Goal: Use online tool/utility: Utilize a website feature to perform a specific function

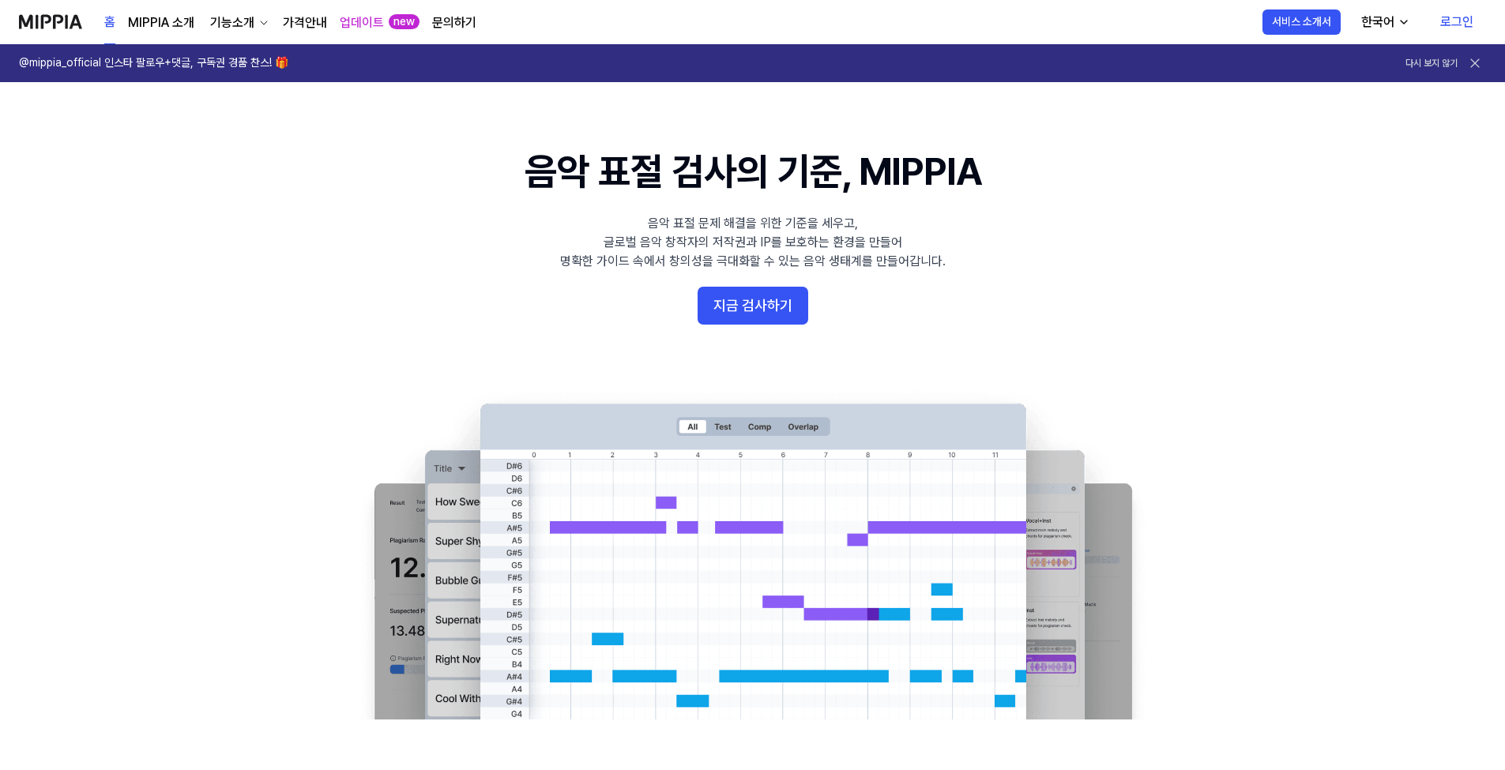
click at [1461, 24] on link "로그인" at bounding box center [1456, 22] width 58 height 44
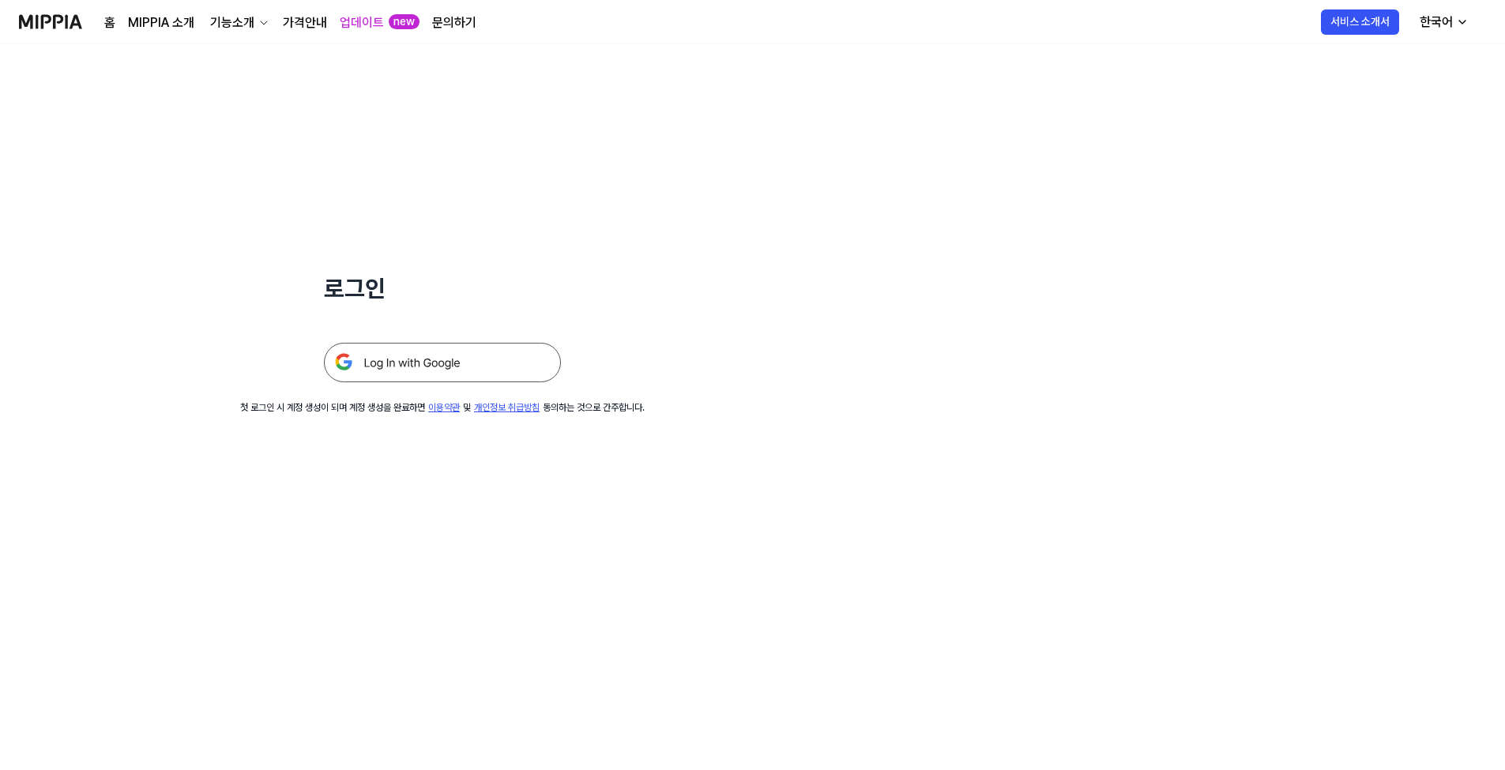
click at [412, 369] on img at bounding box center [442, 362] width 237 height 39
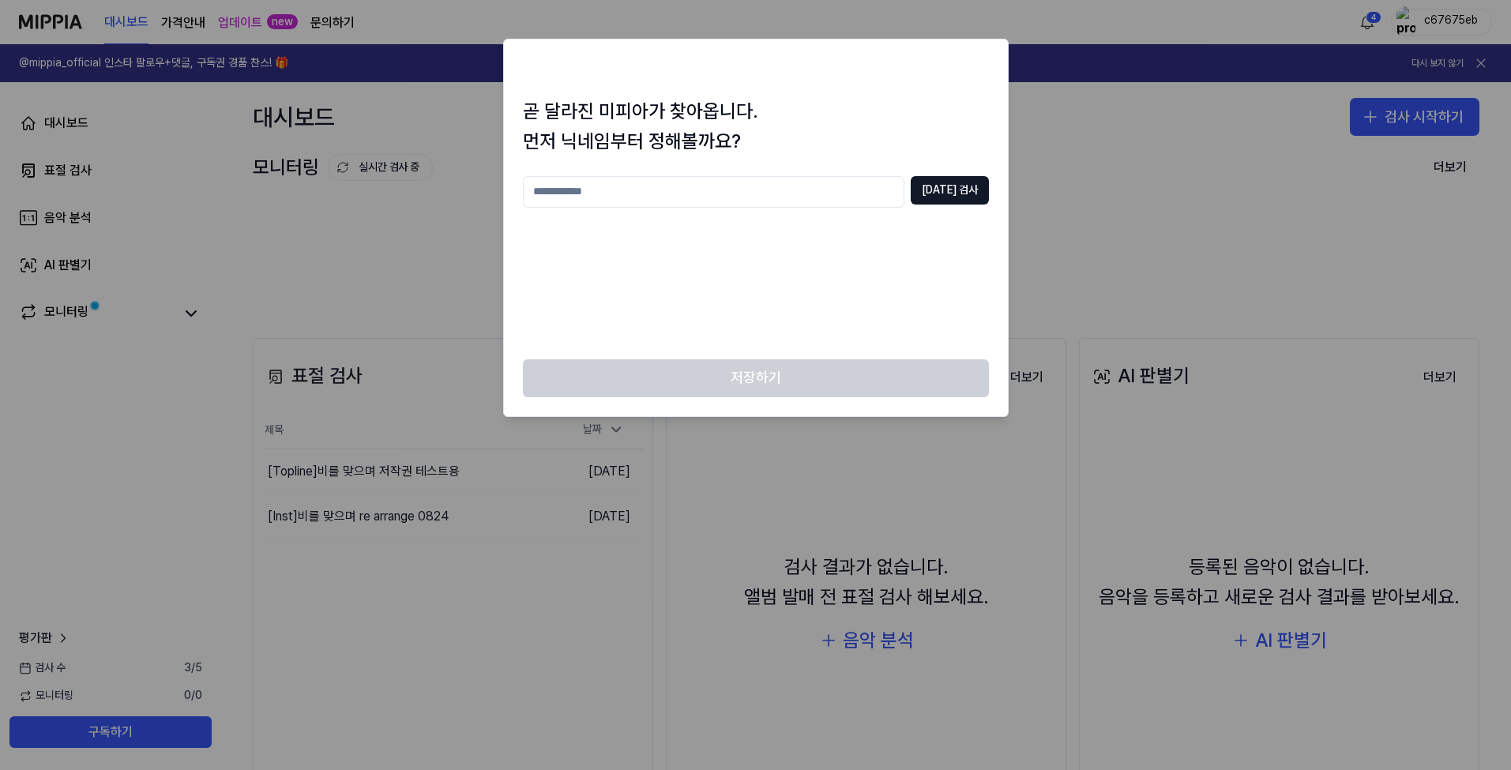
click at [757, 188] on input "text" at bounding box center [714, 192] width 382 height 32
type input "**"
click at [951, 183] on button "[DATE] 검사" at bounding box center [950, 190] width 78 height 28
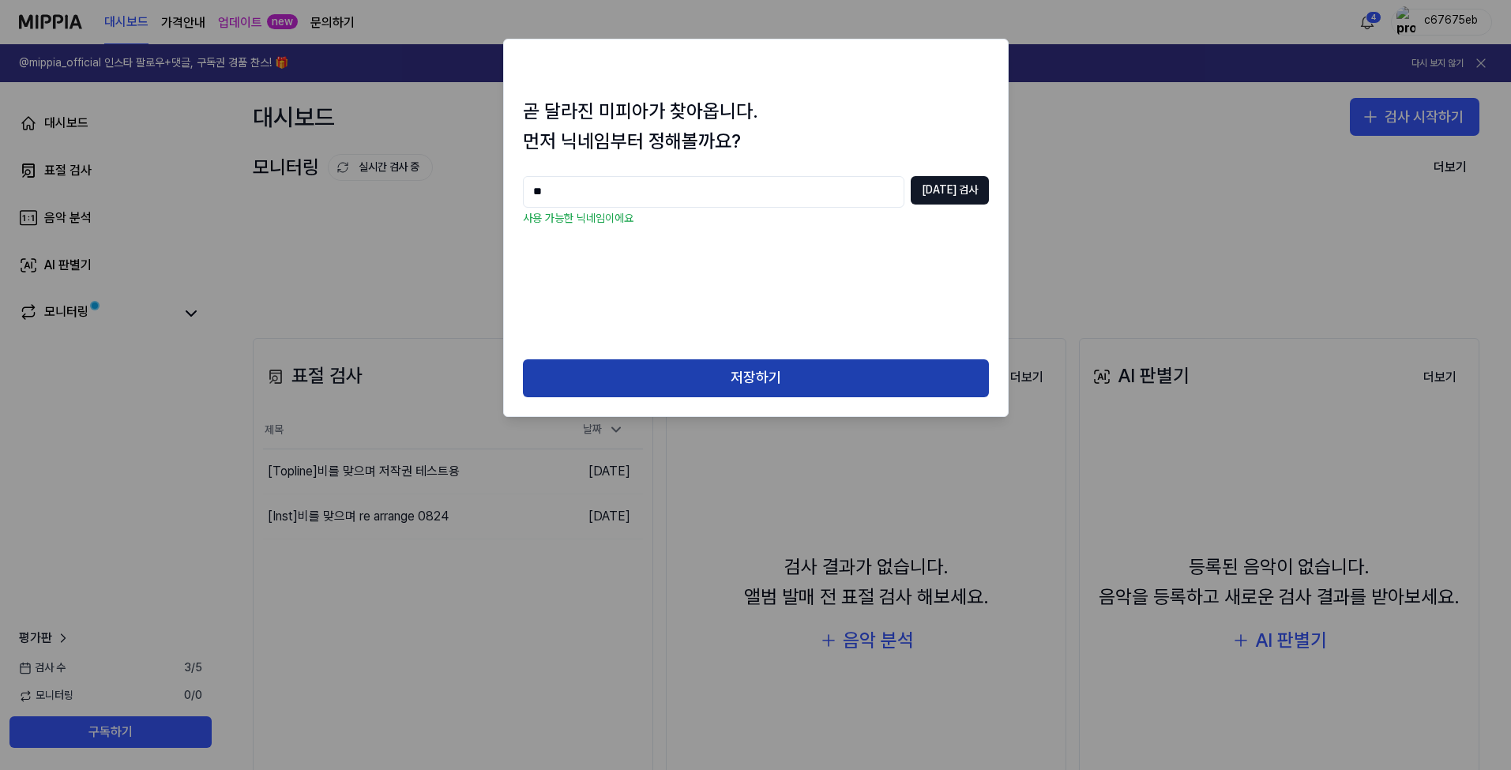
click at [721, 385] on button "저장하기" at bounding box center [756, 378] width 466 height 38
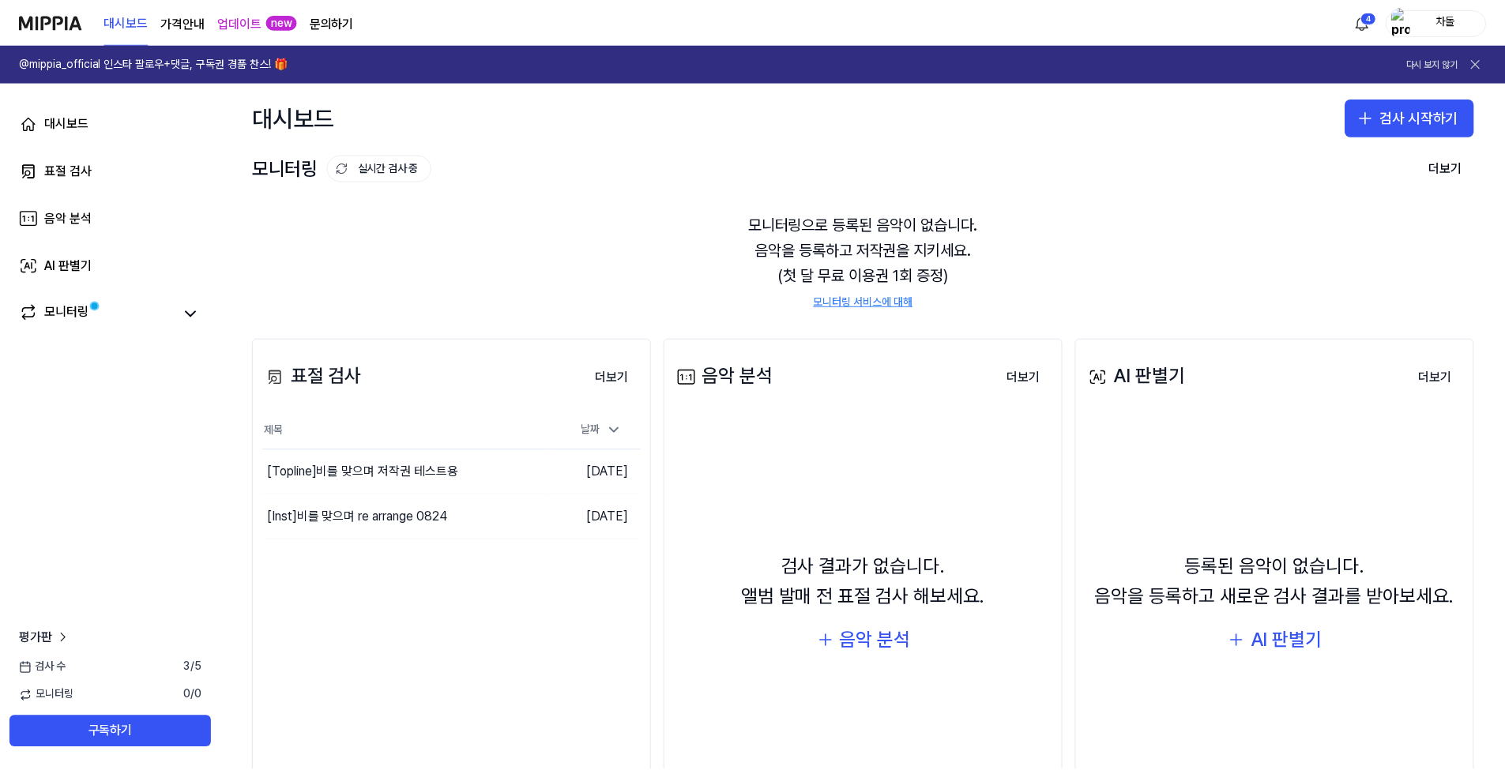
scroll to position [9, 0]
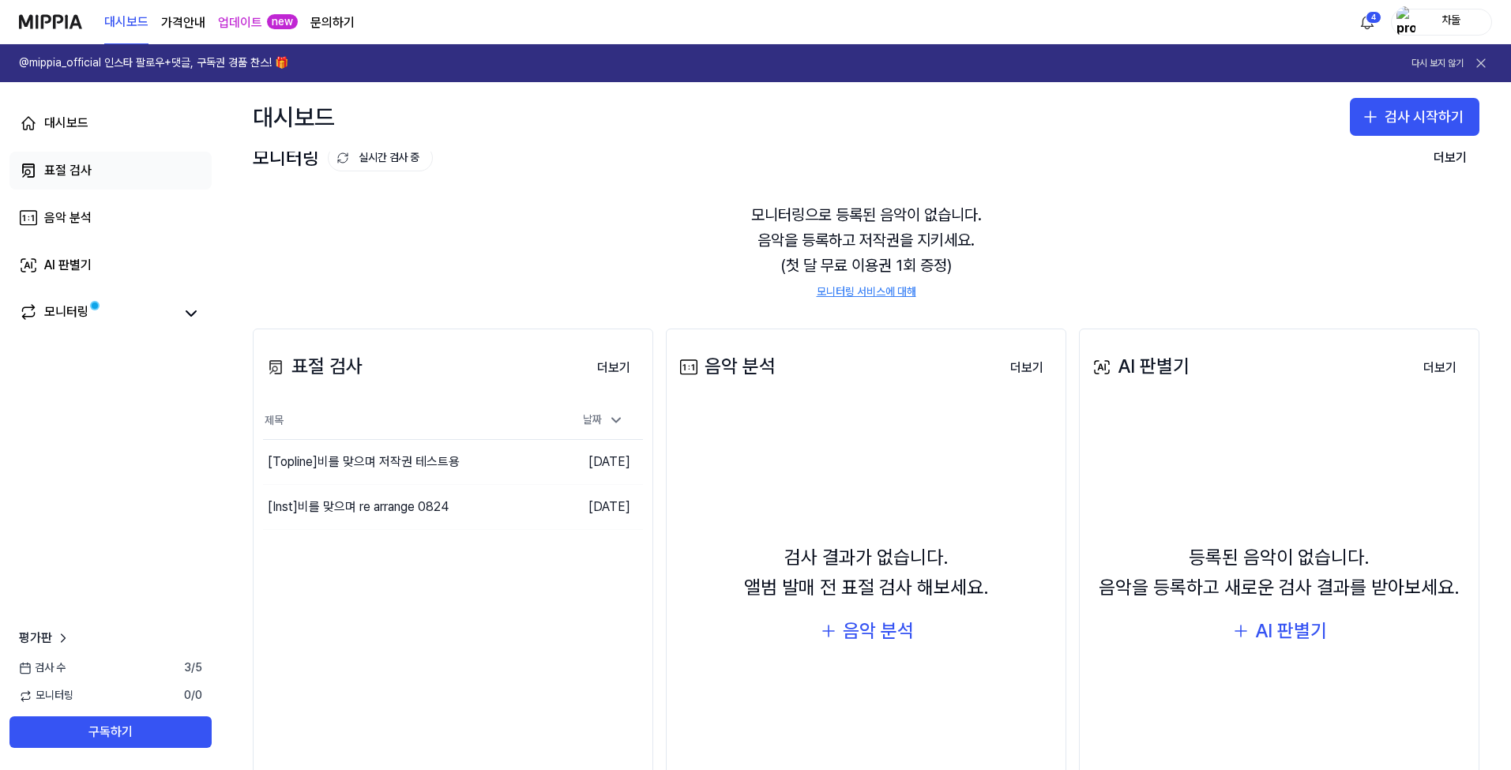
click at [81, 173] on div "표절 검사" at bounding box center [67, 170] width 47 height 19
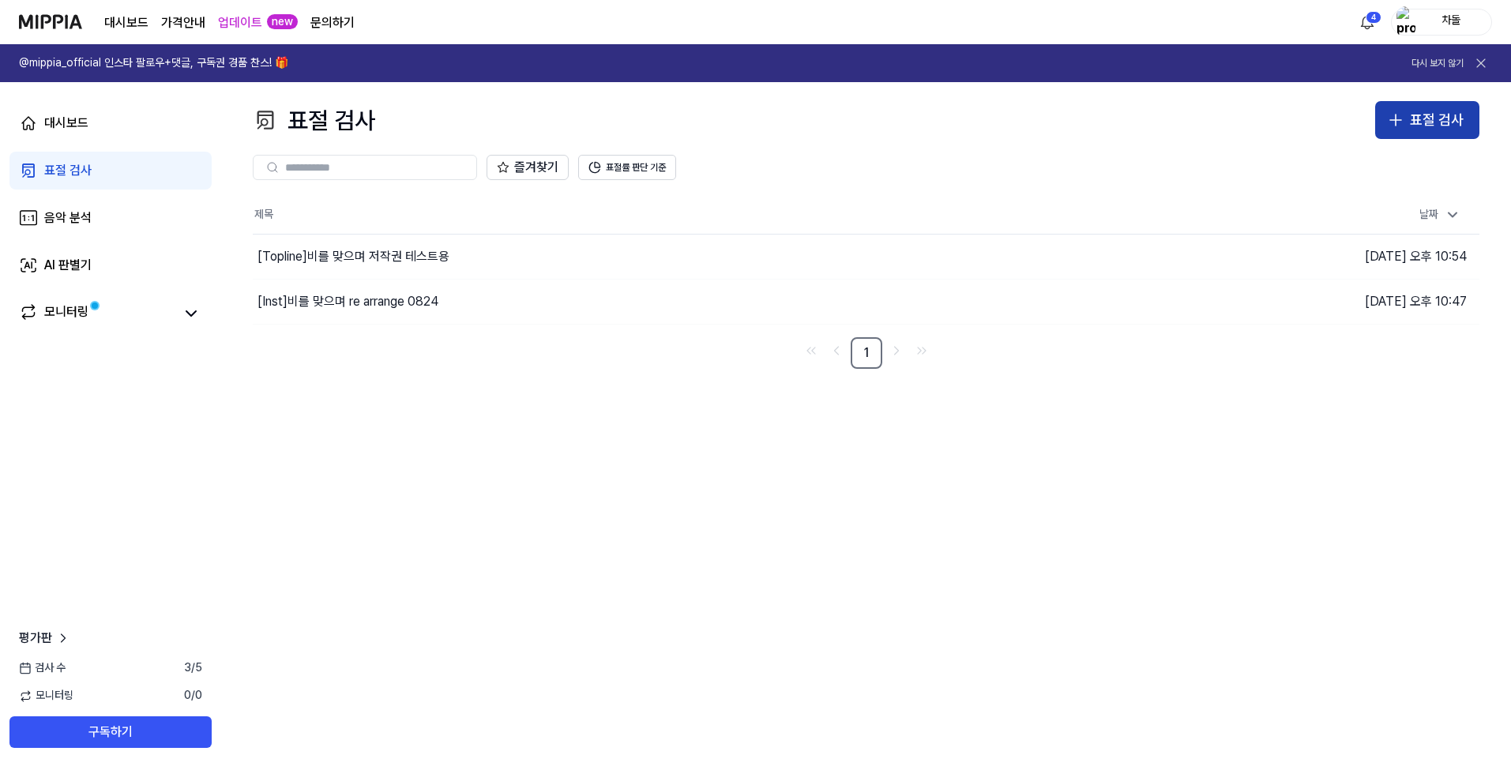
click at [1405, 126] on icon "button" at bounding box center [1395, 120] width 19 height 19
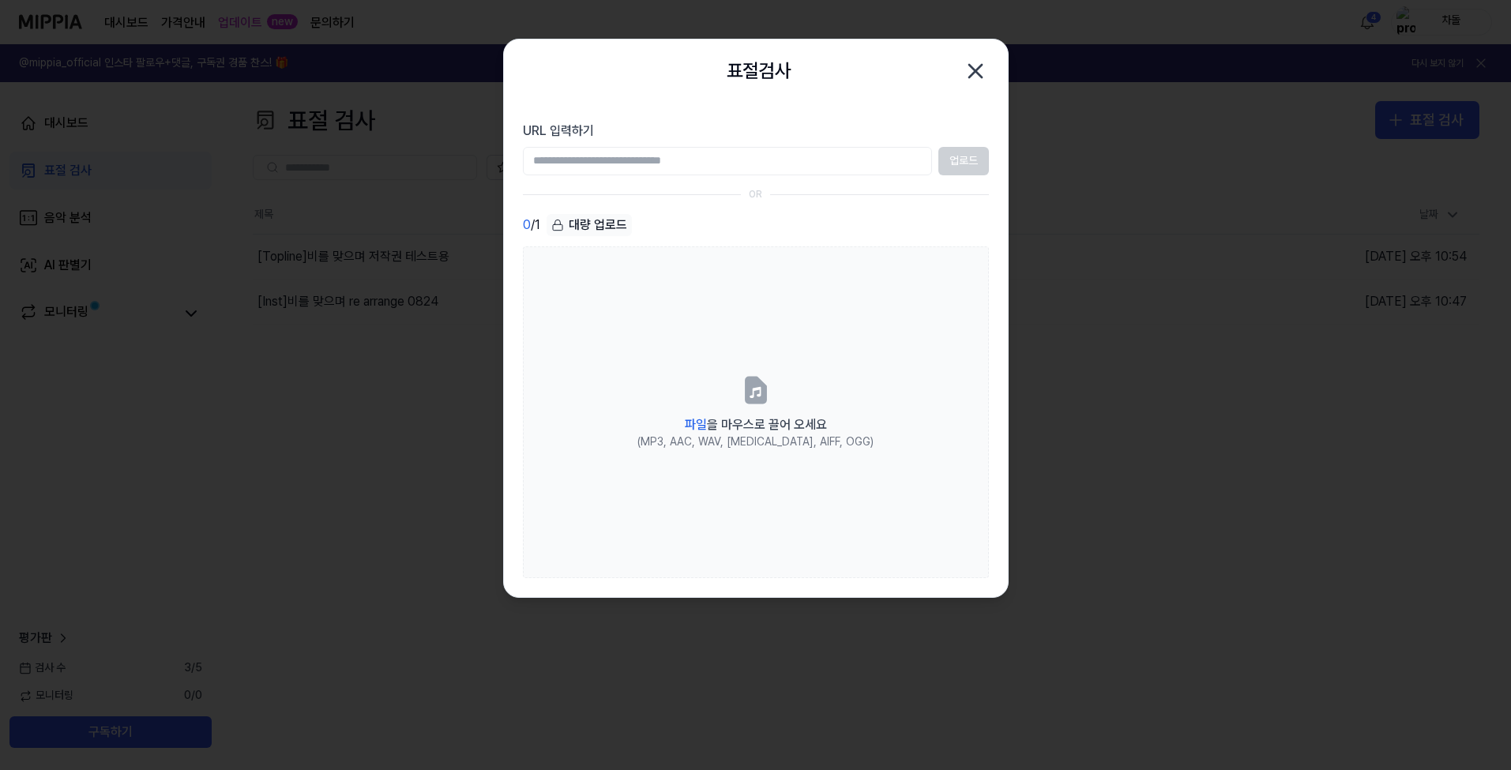
click at [977, 68] on icon "button" at bounding box center [975, 70] width 25 height 25
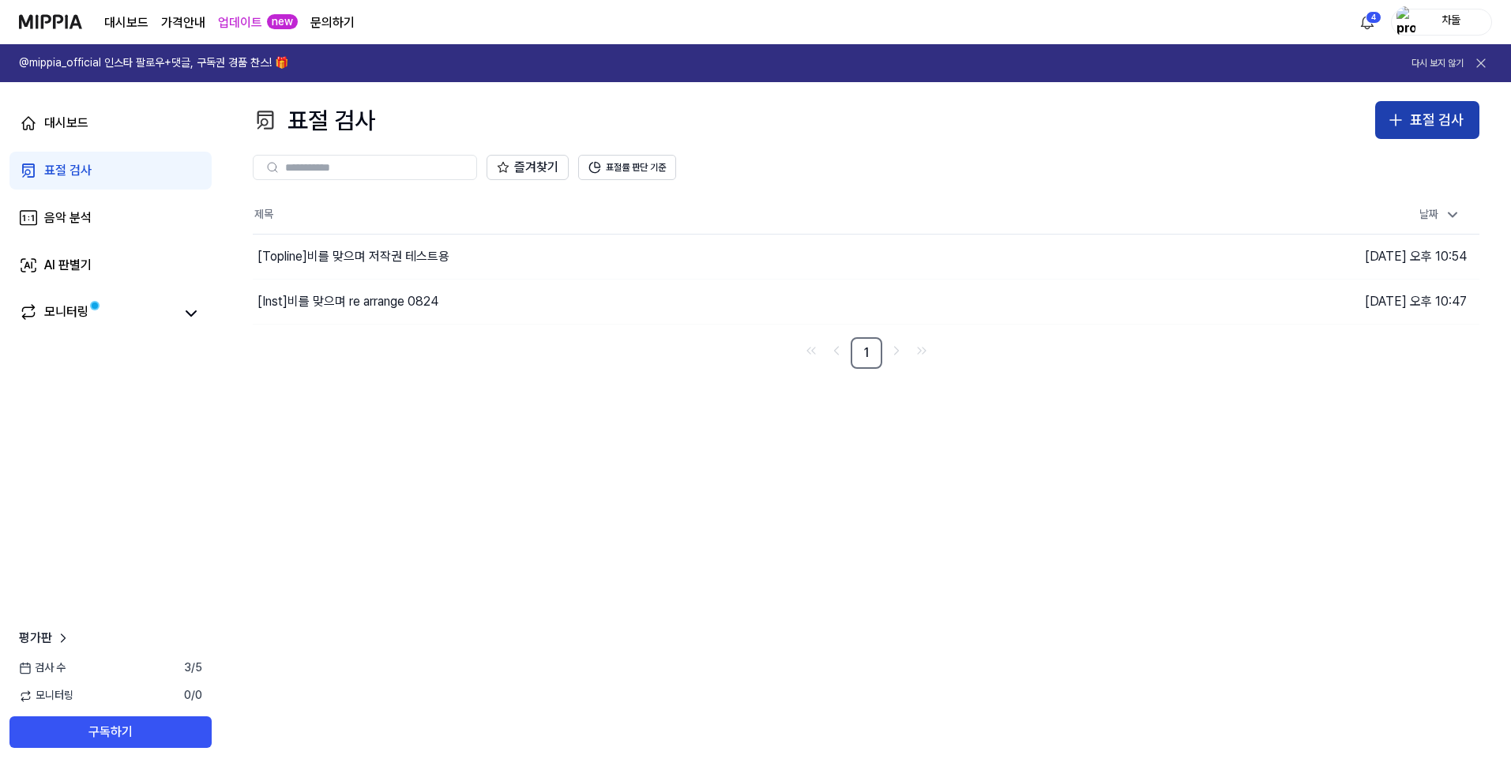
click at [1424, 118] on div "표절 검사" at bounding box center [1437, 120] width 54 height 23
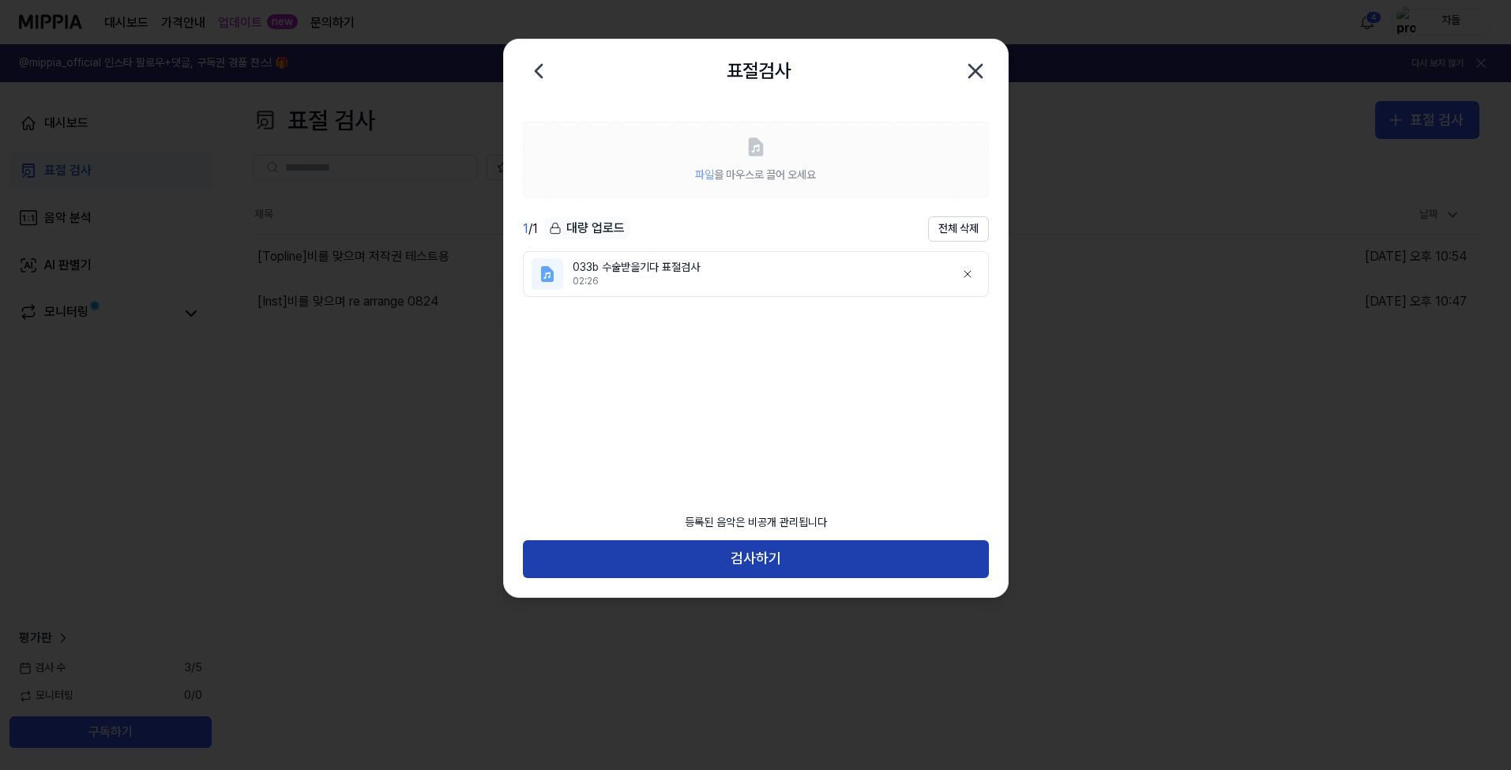
drag, startPoint x: 793, startPoint y: 554, endPoint x: 824, endPoint y: 553, distance: 30.8
click at [793, 554] on button "검사하기" at bounding box center [756, 559] width 466 height 38
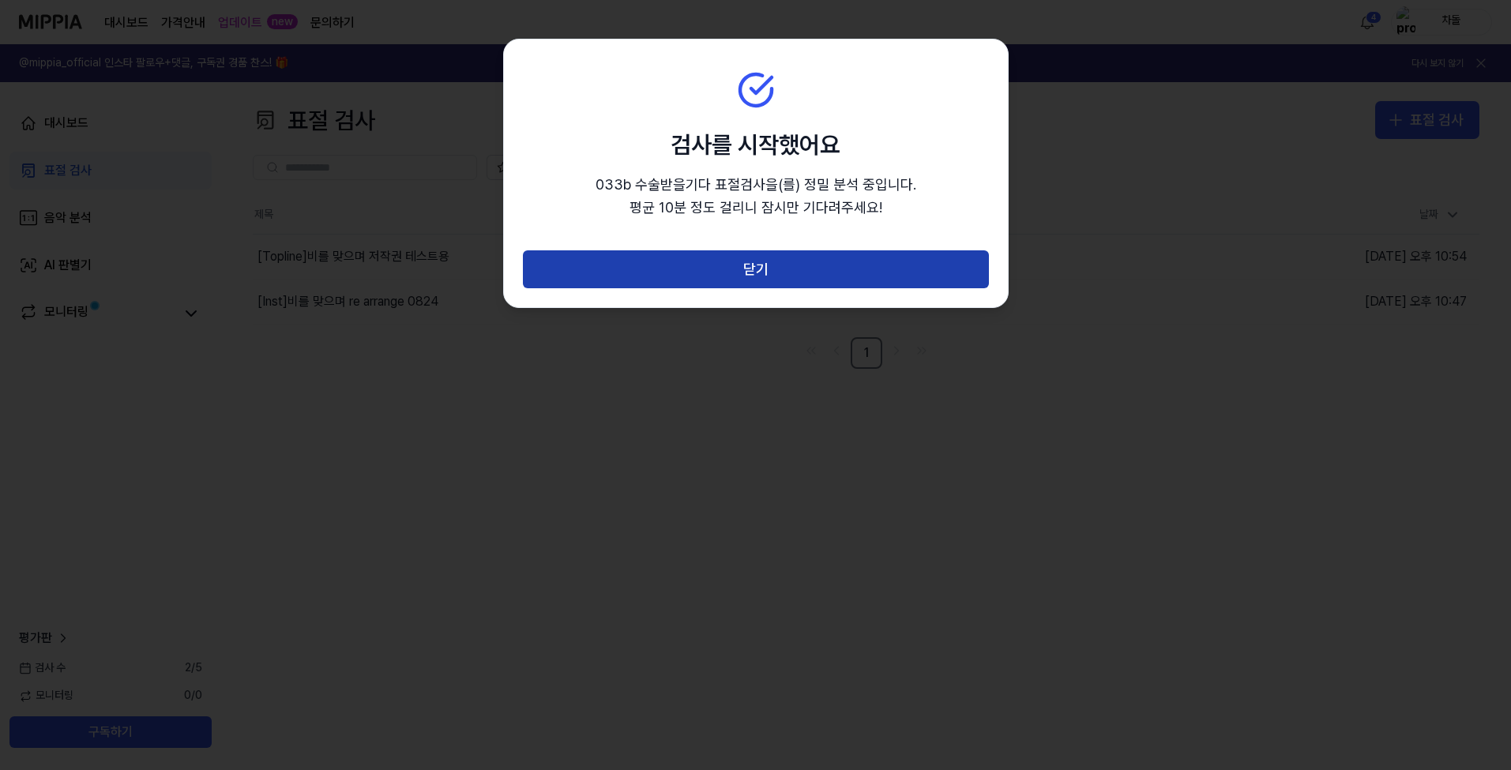
click at [857, 274] on button "닫기" at bounding box center [756, 269] width 466 height 38
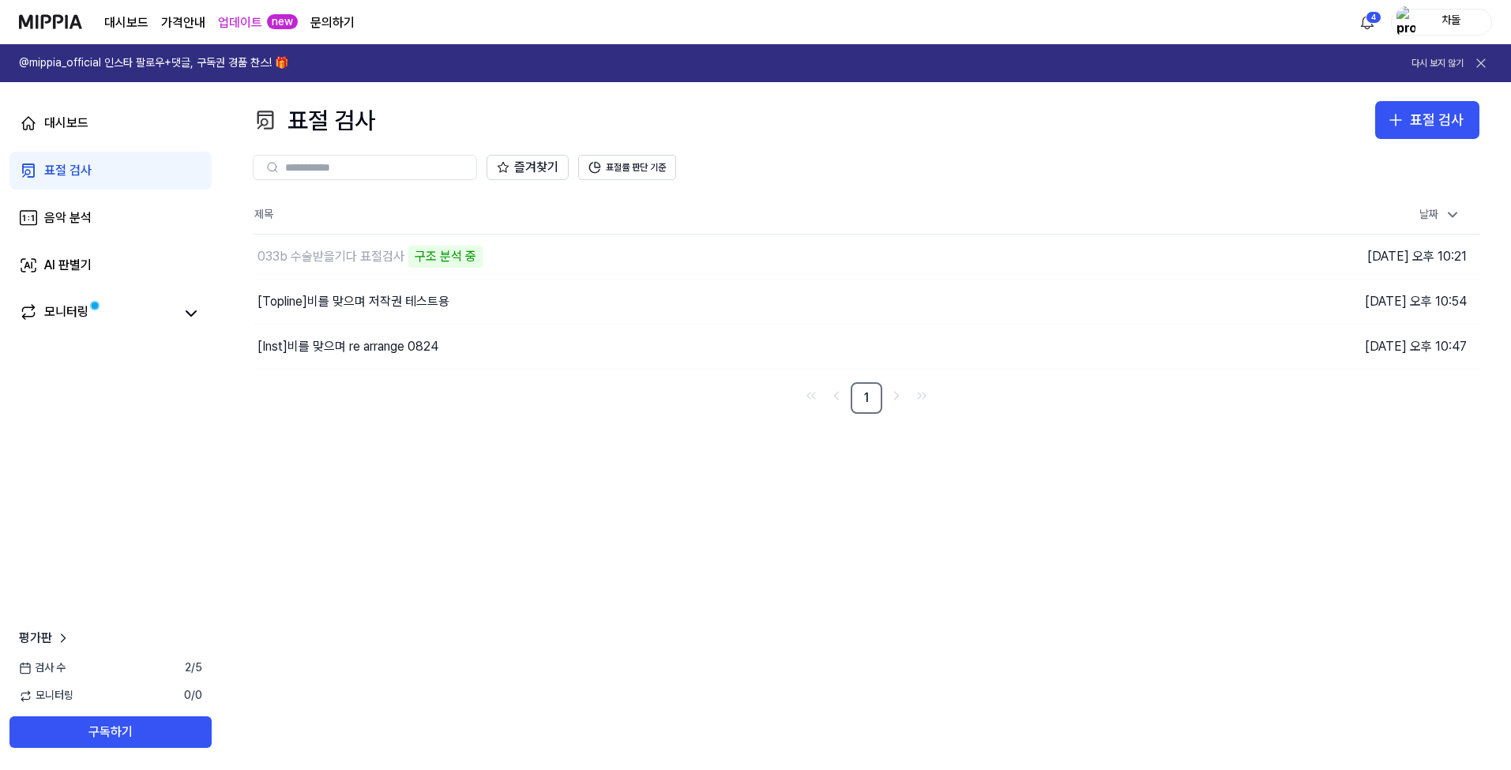
click at [463, 351] on div "[Inst] 비를 맞으며 re arrange 0824" at bounding box center [713, 347] width 920 height 44
click at [463, 351] on div "[Inst] 비를 맞으며 re arrange 0824" at bounding box center [646, 347] width 786 height 44
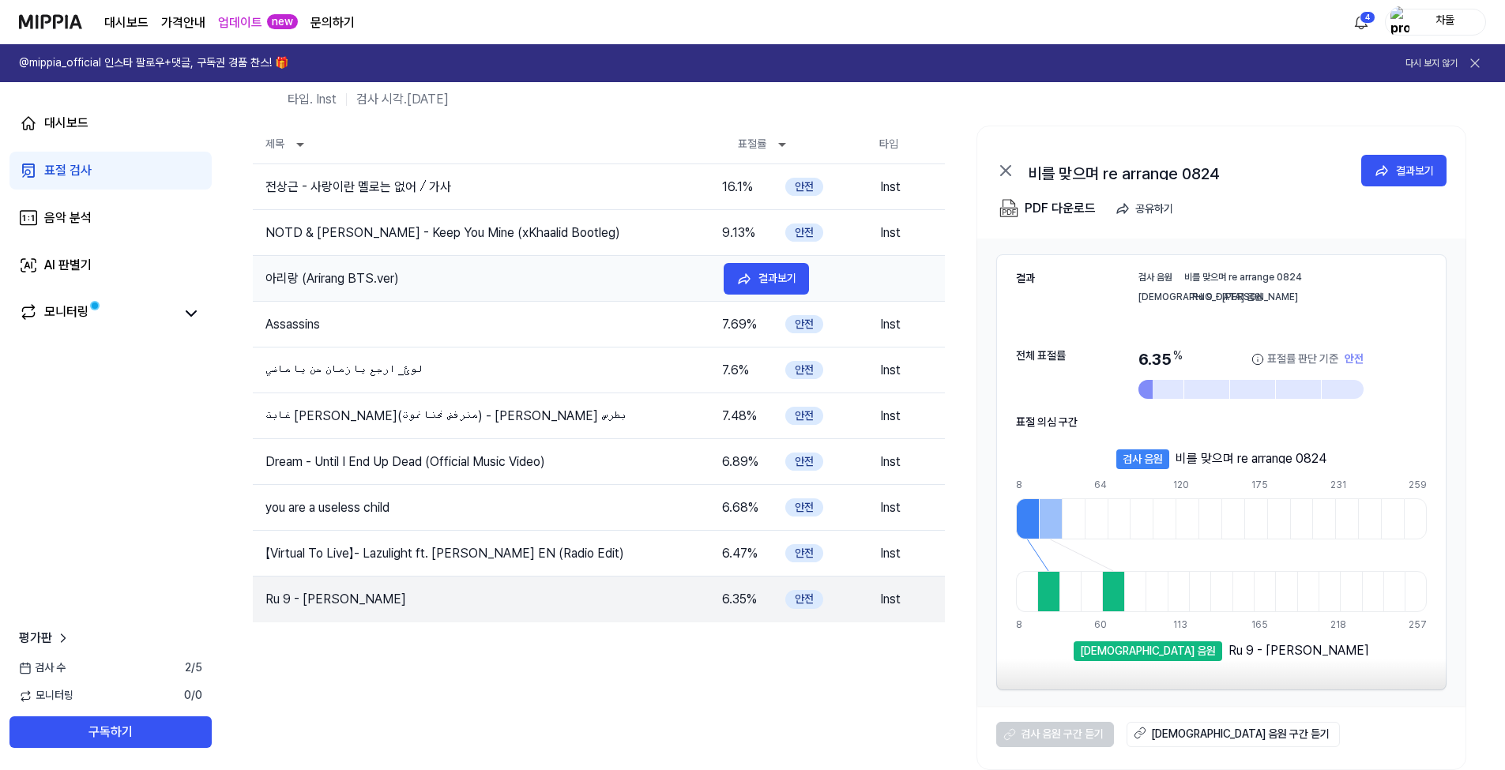
scroll to position [32, 0]
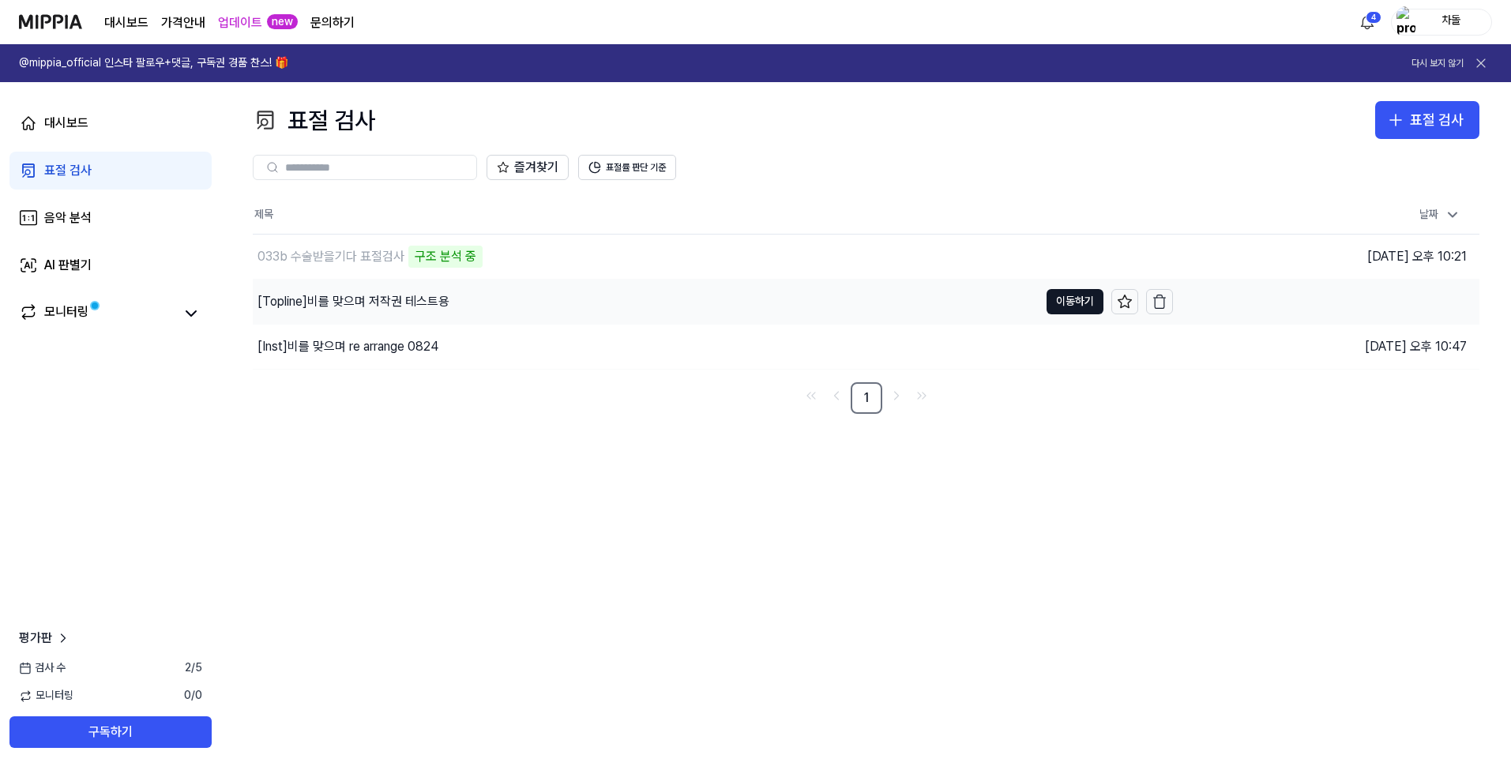
click at [407, 307] on div "[Topline] 비를 맞으며 저작권 테스트용" at bounding box center [354, 301] width 192 height 19
click at [85, 315] on div "모니터링" at bounding box center [66, 314] width 44 height 22
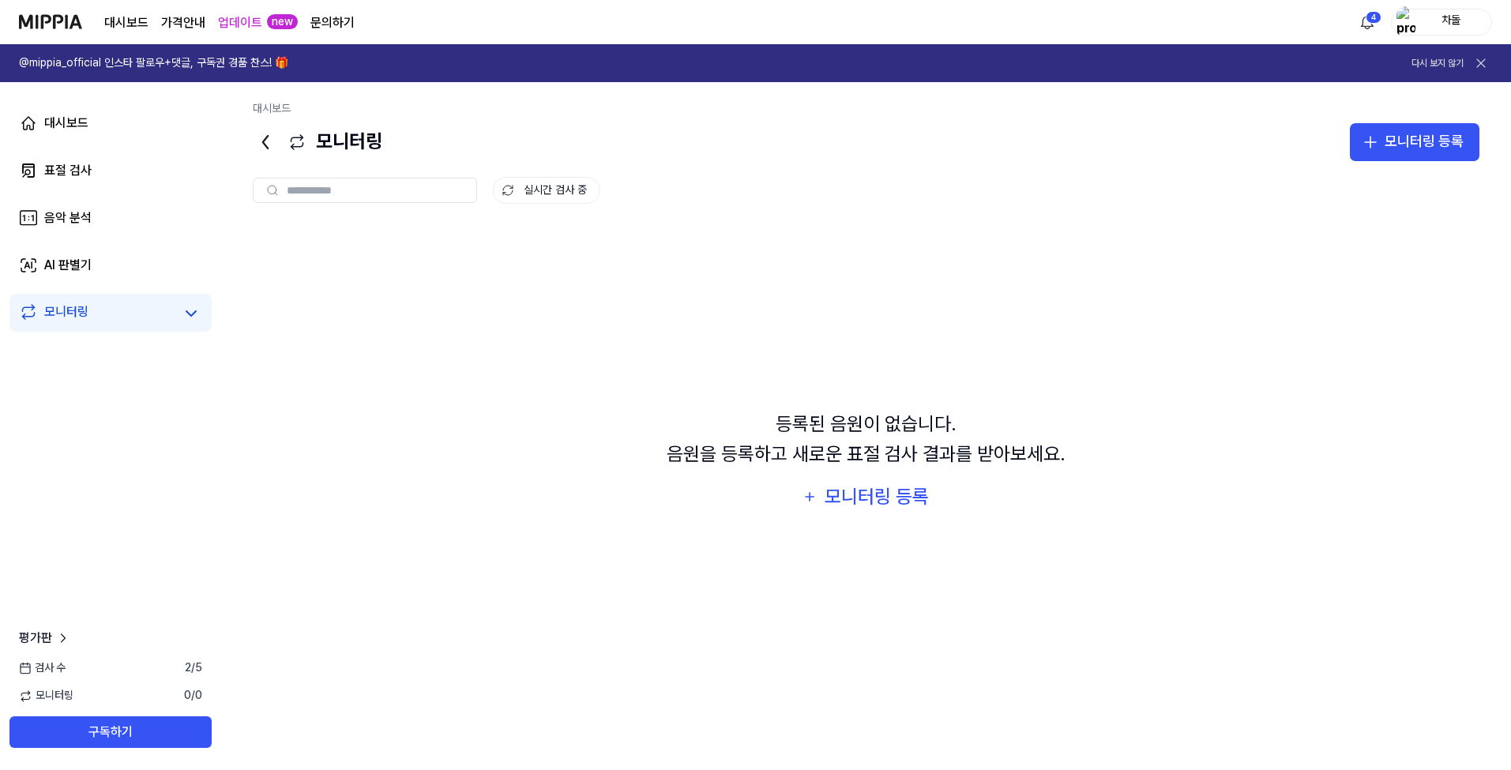
click at [141, 20] on link "대시보드" at bounding box center [126, 22] width 44 height 19
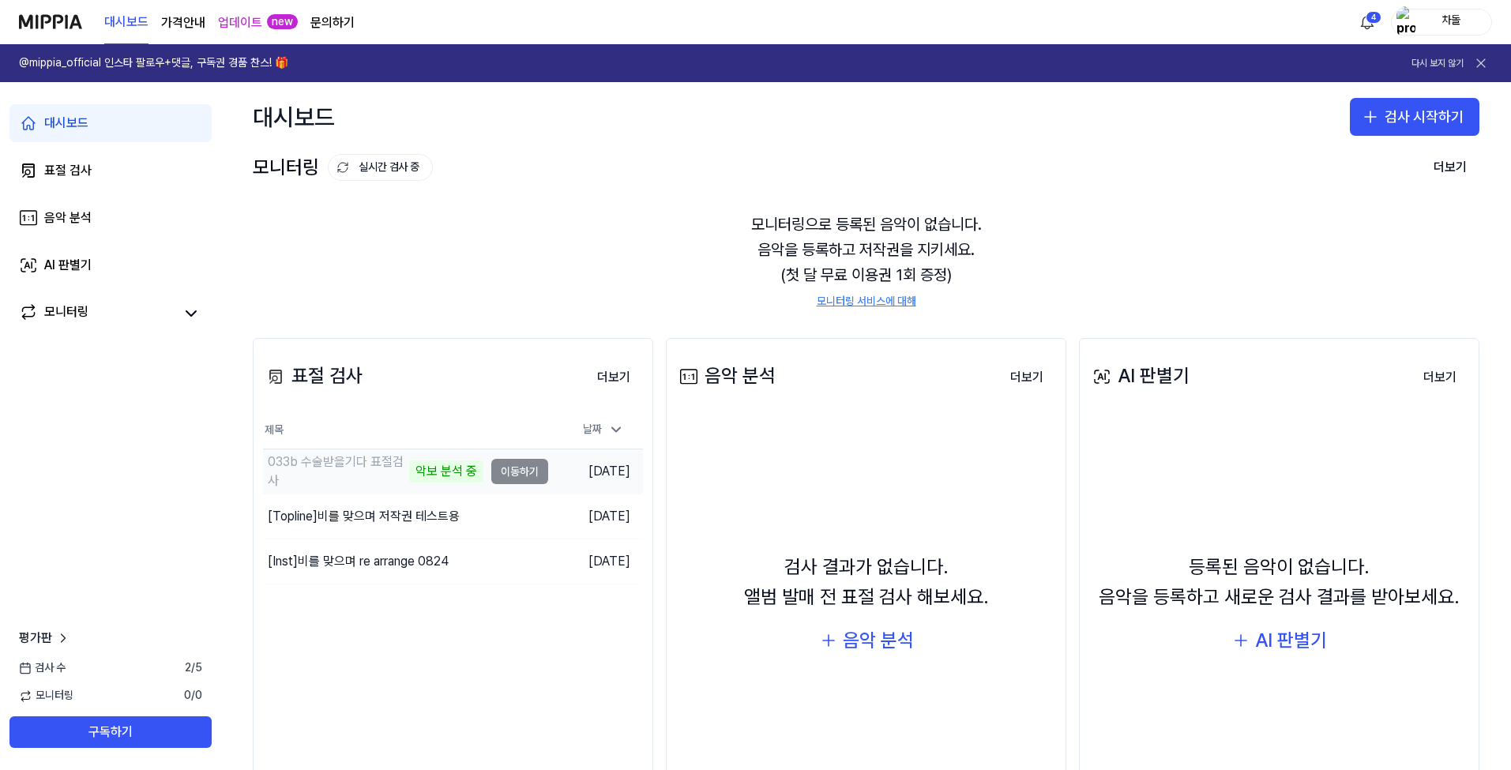
click at [364, 465] on div "033b 수술받을기다 표절검사" at bounding box center [336, 472] width 137 height 38
click at [519, 476] on td "033b 수술받을기다 표절검사 악보 분석 중 이동하기" at bounding box center [405, 471] width 285 height 44
click at [62, 122] on div "대시보드" at bounding box center [66, 123] width 44 height 19
click at [73, 174] on div "표절 검사" at bounding box center [67, 170] width 47 height 19
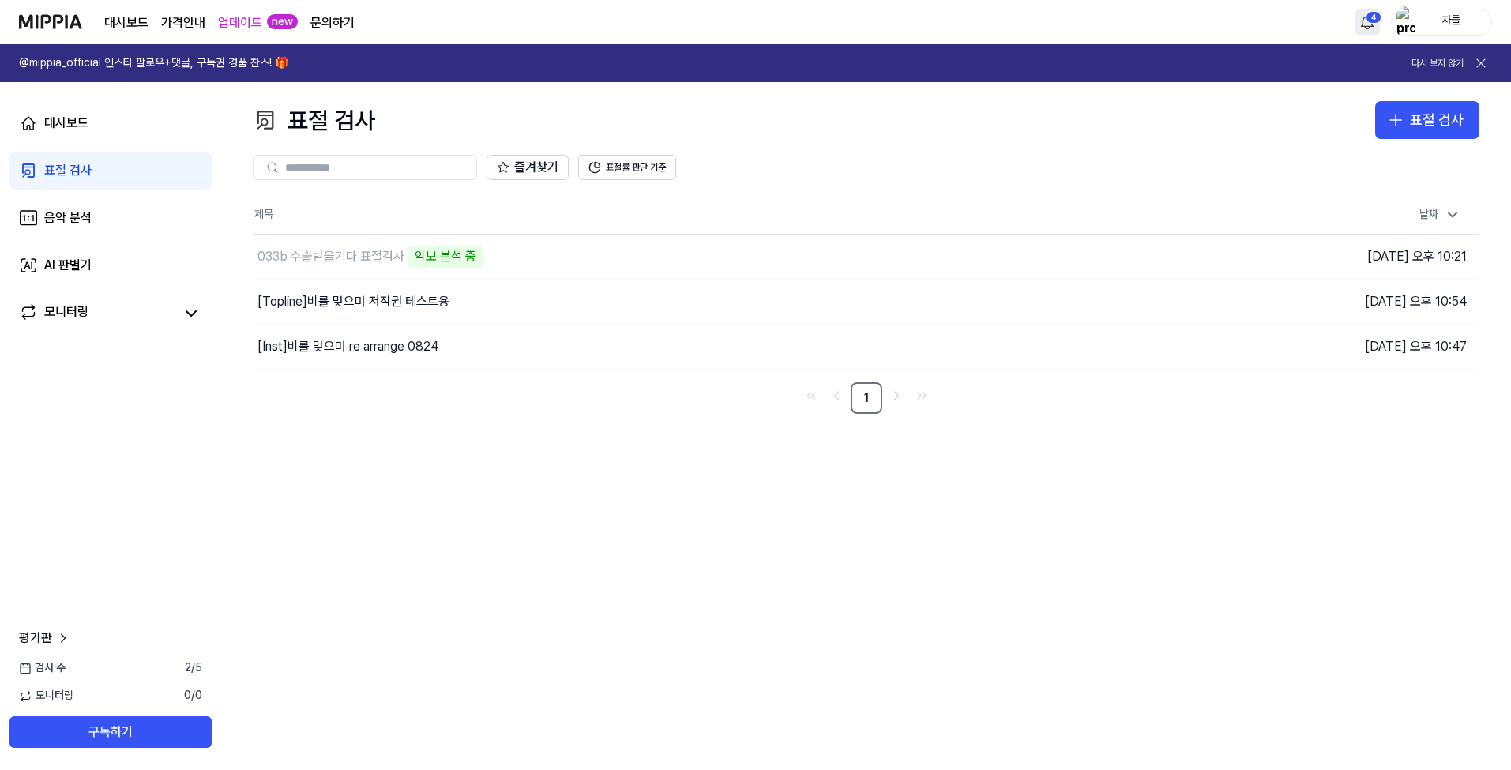
click at [1371, 24] on html "대시보드 가격안내 업데이트 new 문의하기 4 차돌 @mippia_official 인스타 팔로우+댓글, 구독권 경품 찬스! 🎁 다시 보지 않기…" at bounding box center [755, 385] width 1511 height 770
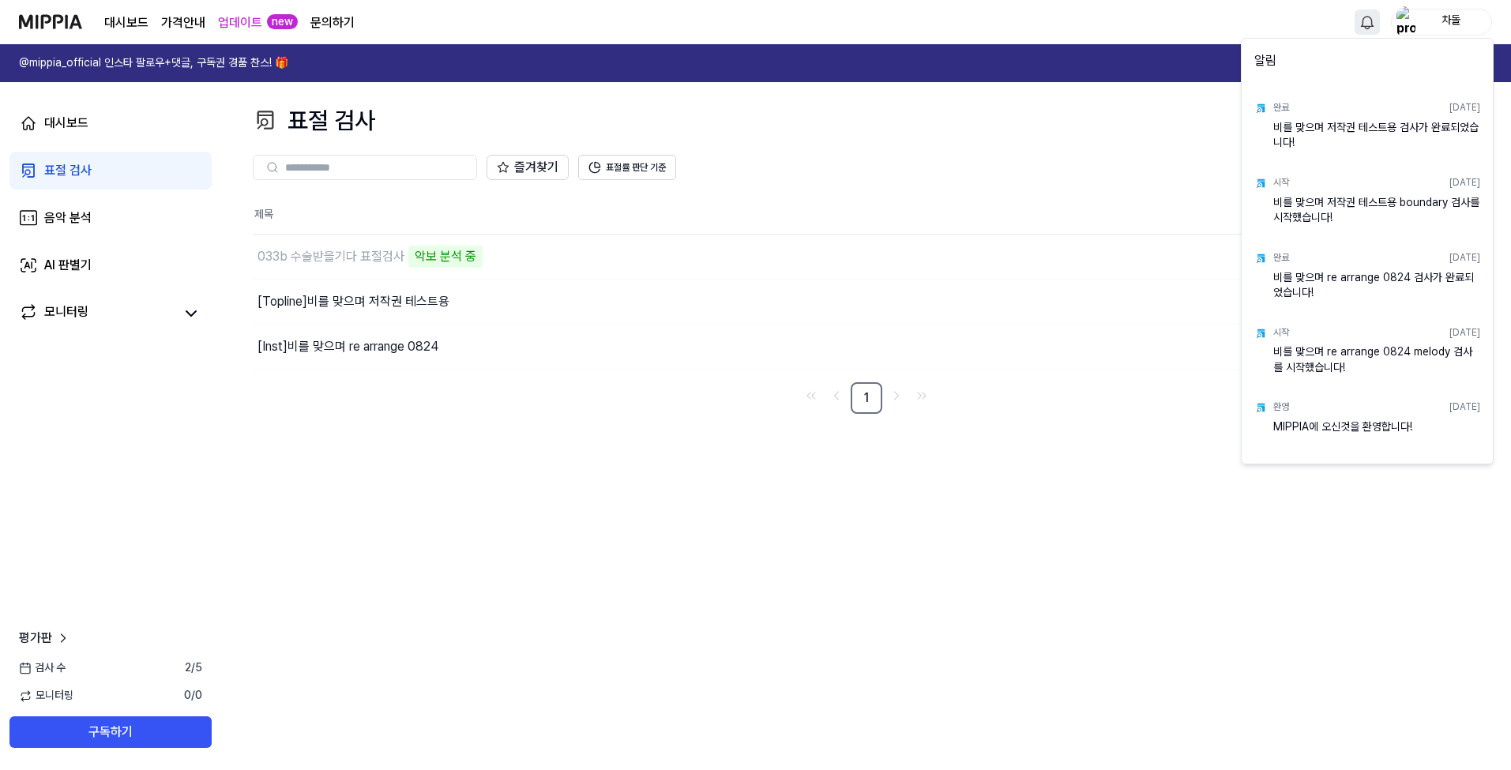
click at [1124, 138] on html "대시보드 가격안내 업데이트 new 문의하기 차돌 @mippia_official 인스타 팔로우+댓글, 구독권 경품 찬스! 🎁 다시 보지 않기 대…" at bounding box center [755, 385] width 1511 height 770
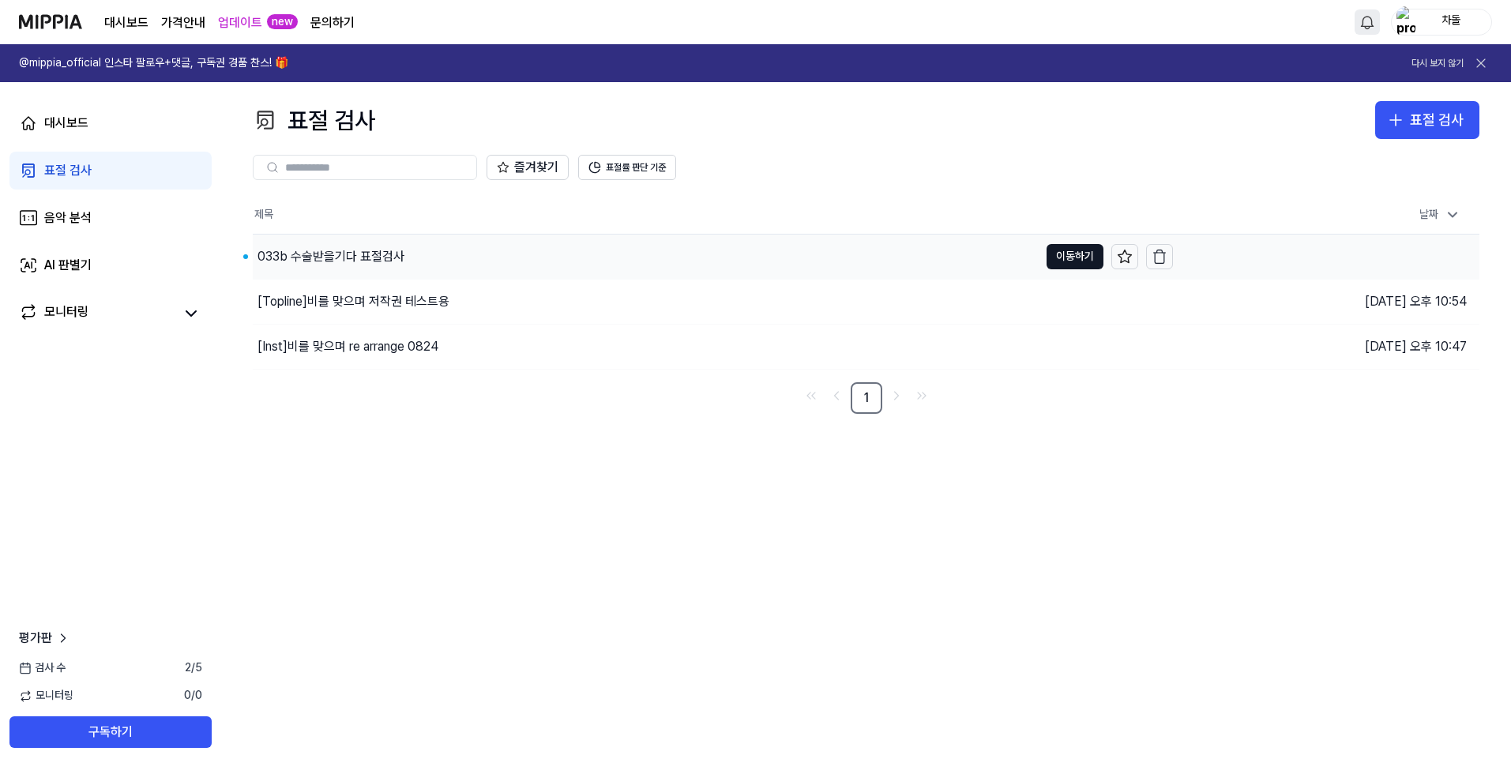
click at [335, 257] on div "033b 수술받을기다 표절검사" at bounding box center [331, 256] width 147 height 19
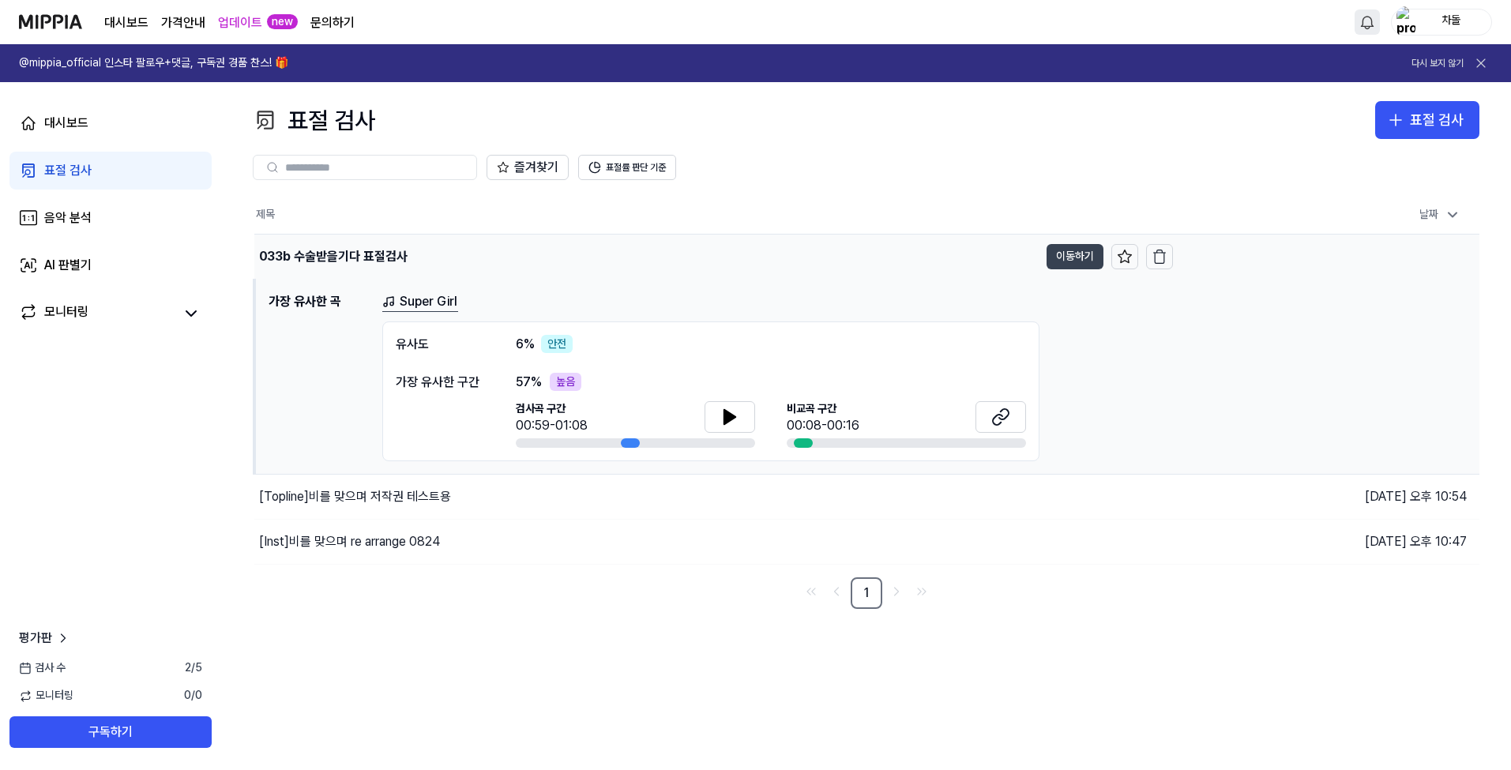
click at [1070, 251] on button "이동하기" at bounding box center [1075, 256] width 57 height 25
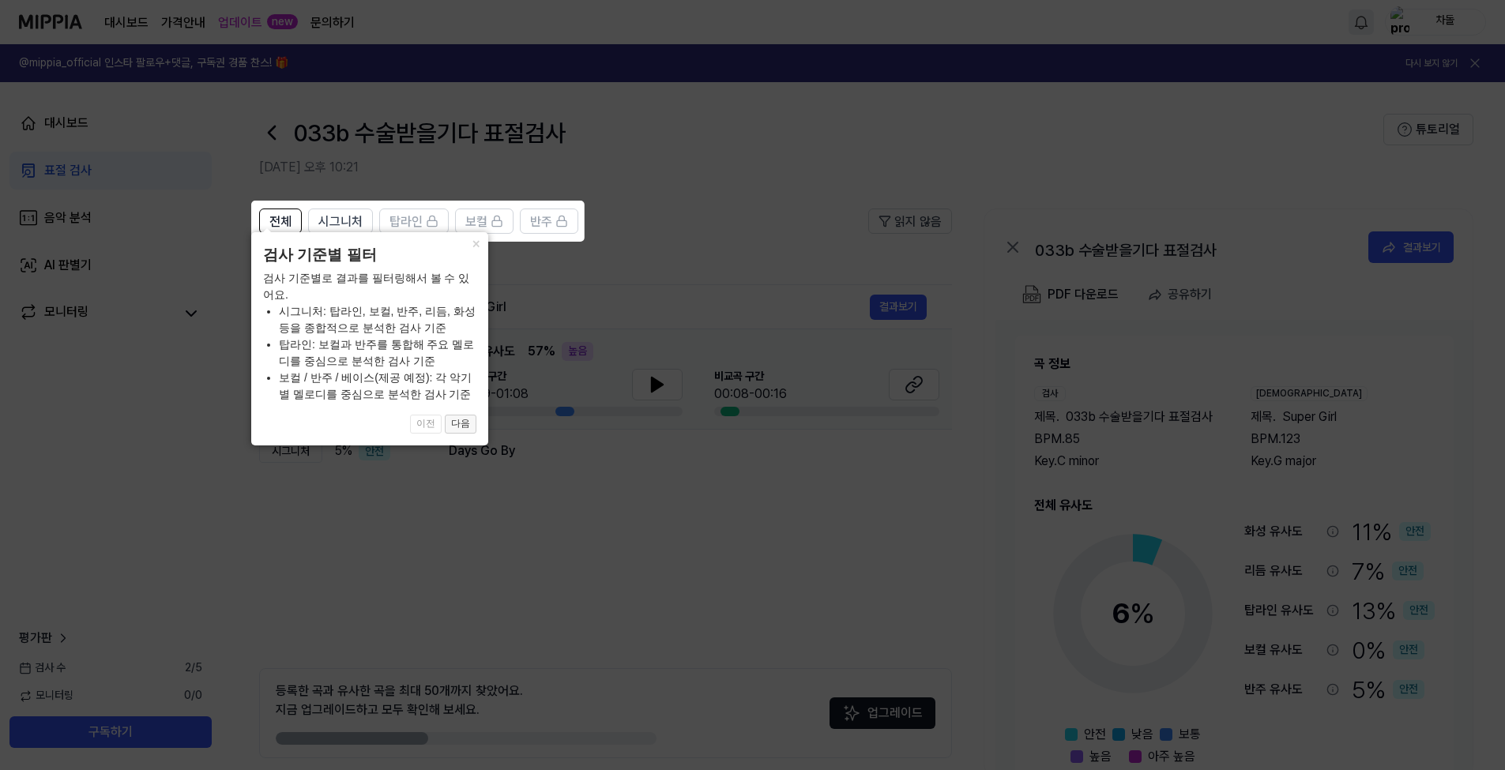
click at [468, 427] on button "다음" at bounding box center [461, 424] width 32 height 19
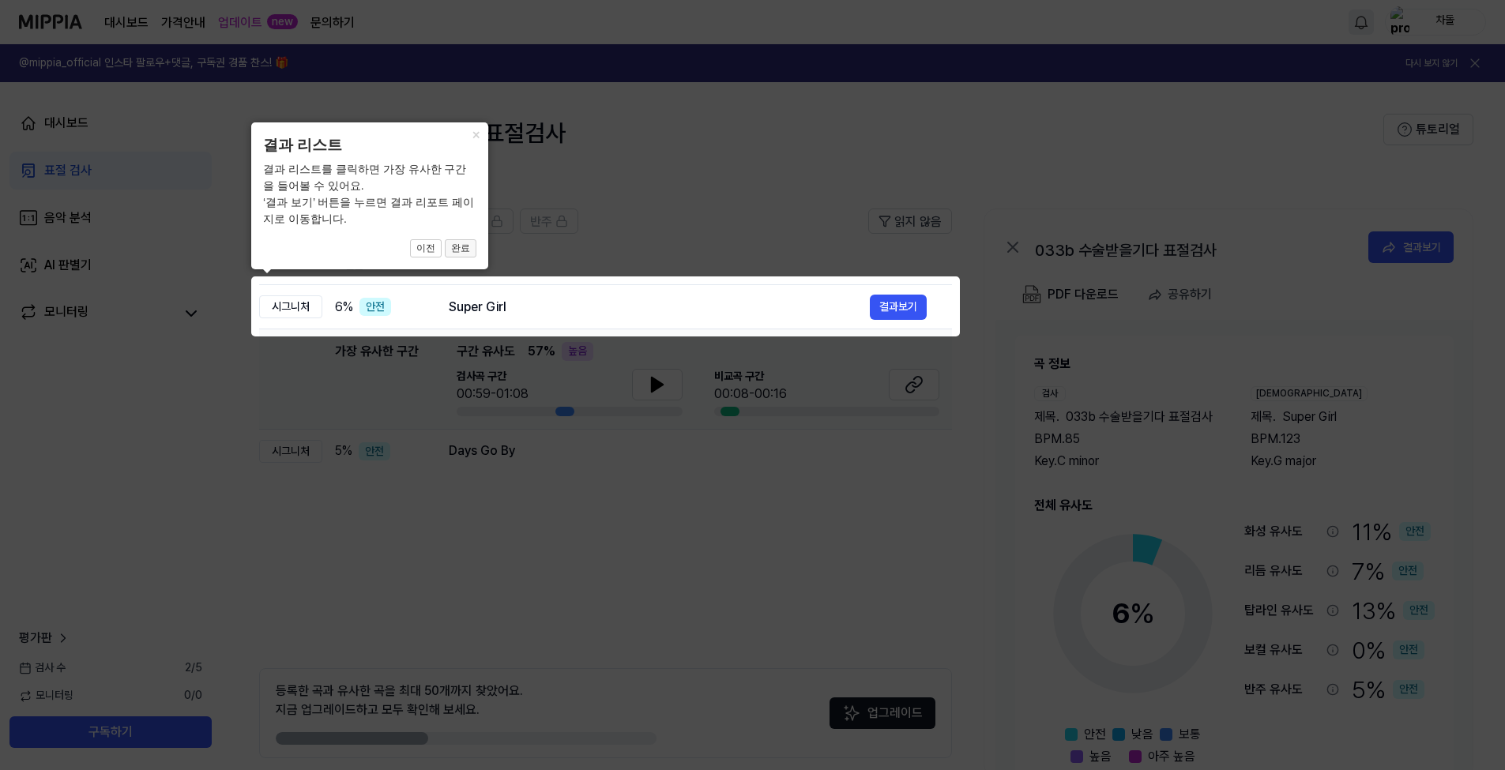
click at [464, 251] on button "완료" at bounding box center [461, 248] width 32 height 19
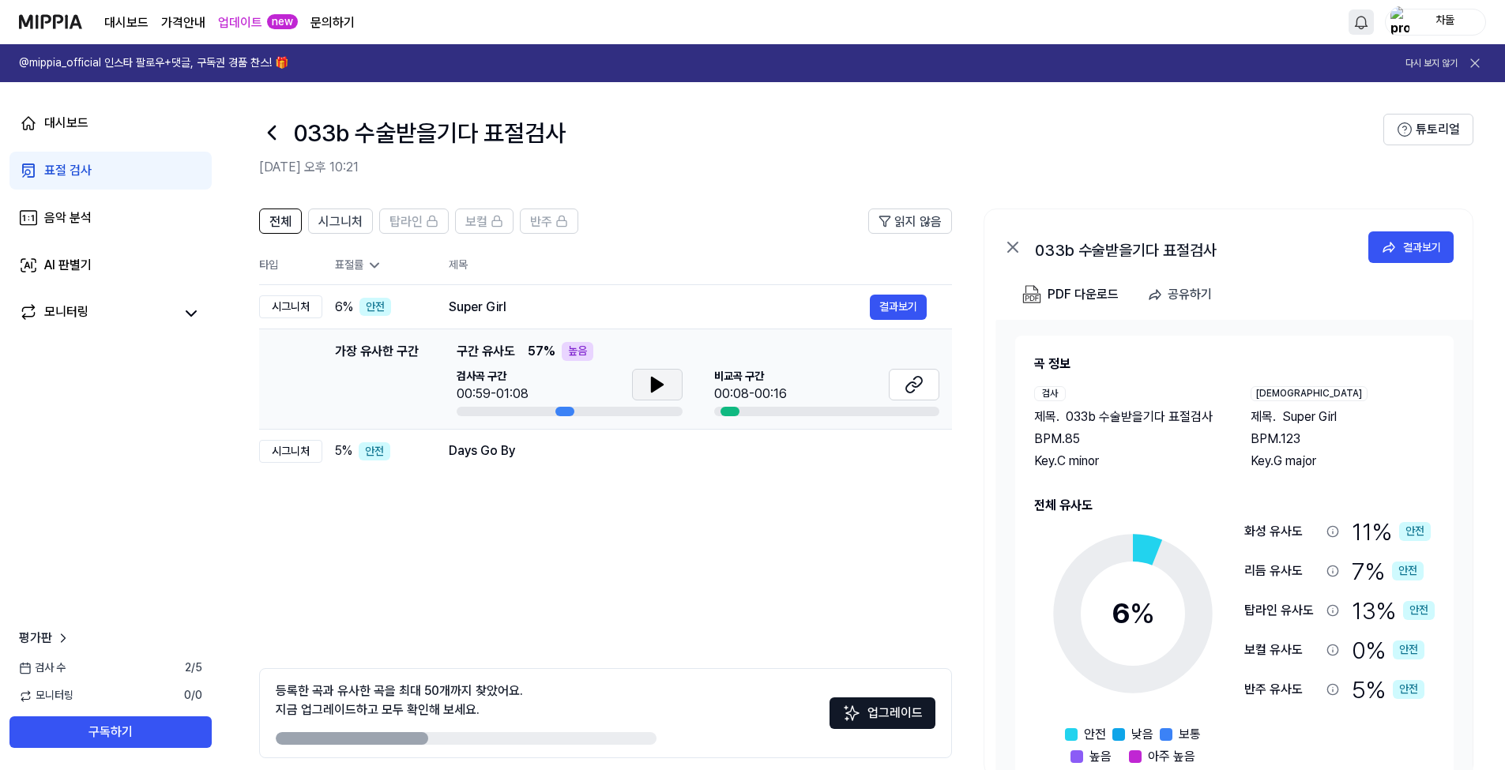
click at [657, 383] on icon at bounding box center [656, 385] width 11 height 14
drag, startPoint x: 689, startPoint y: 388, endPoint x: 732, endPoint y: 392, distance: 43.6
click at [691, 388] on div "검사곡 구간 00:59-01:08 [GEOGRAPHIC_DATA] 구간 00:08-00:16" at bounding box center [698, 392] width 483 height 47
click at [731, 409] on div at bounding box center [729, 411] width 19 height 9
click at [336, 225] on span "시그니처" at bounding box center [340, 221] width 44 height 19
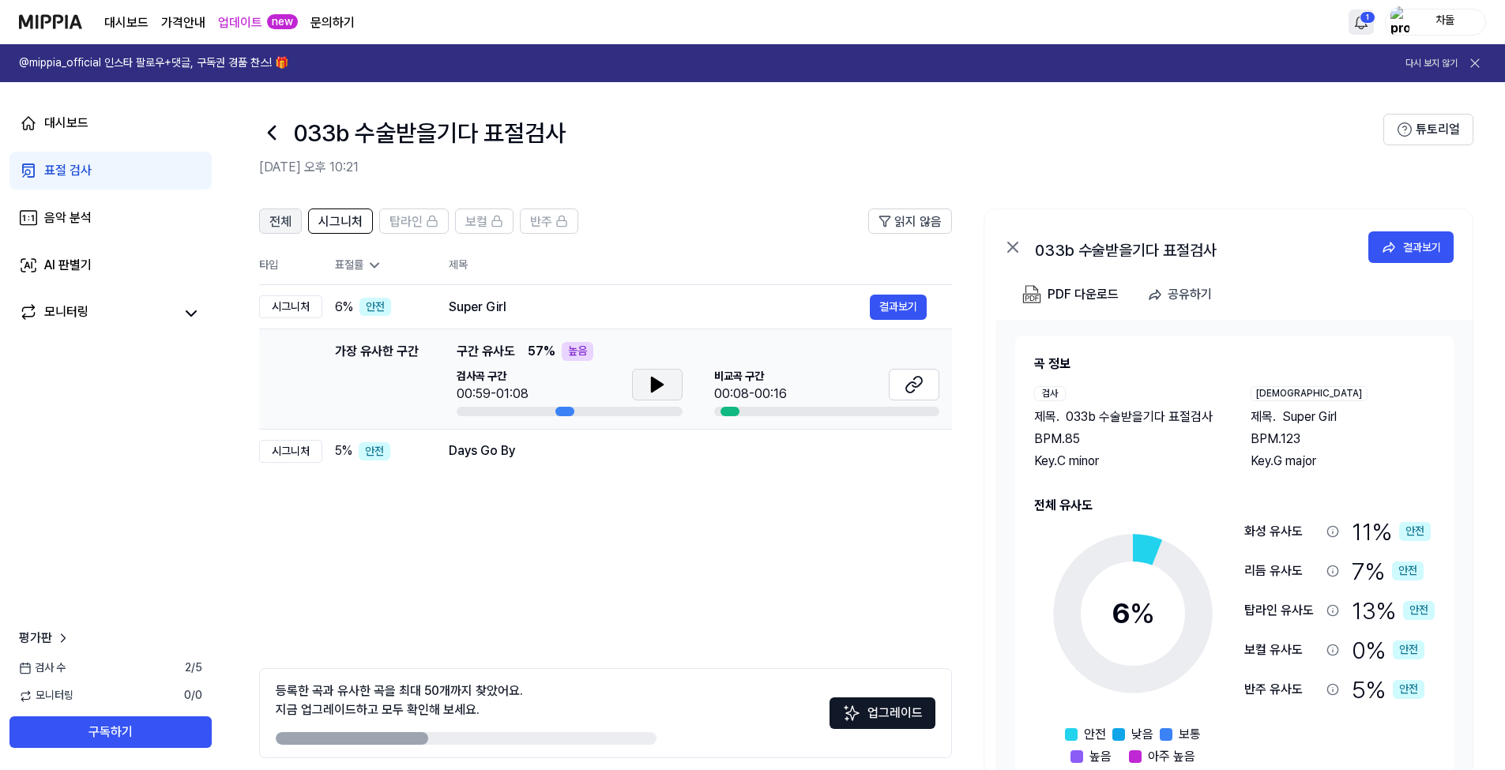
click at [282, 223] on span "전체" at bounding box center [280, 221] width 22 height 19
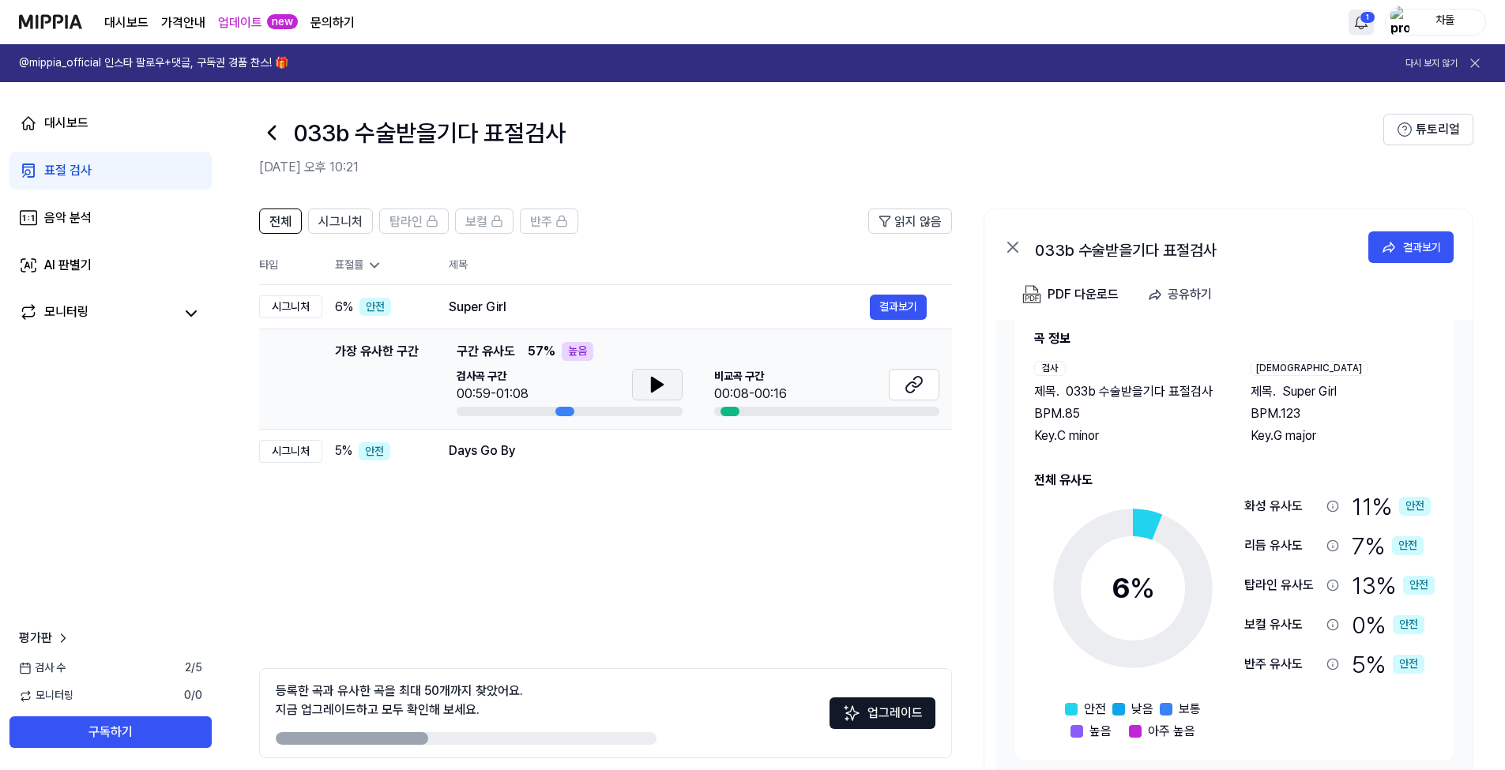
click at [728, 372] on span "비교곡 구간" at bounding box center [750, 377] width 73 height 16
click at [659, 381] on icon at bounding box center [657, 384] width 19 height 19
click at [656, 378] on icon at bounding box center [657, 384] width 19 height 19
